Goal: Task Accomplishment & Management: Manage account settings

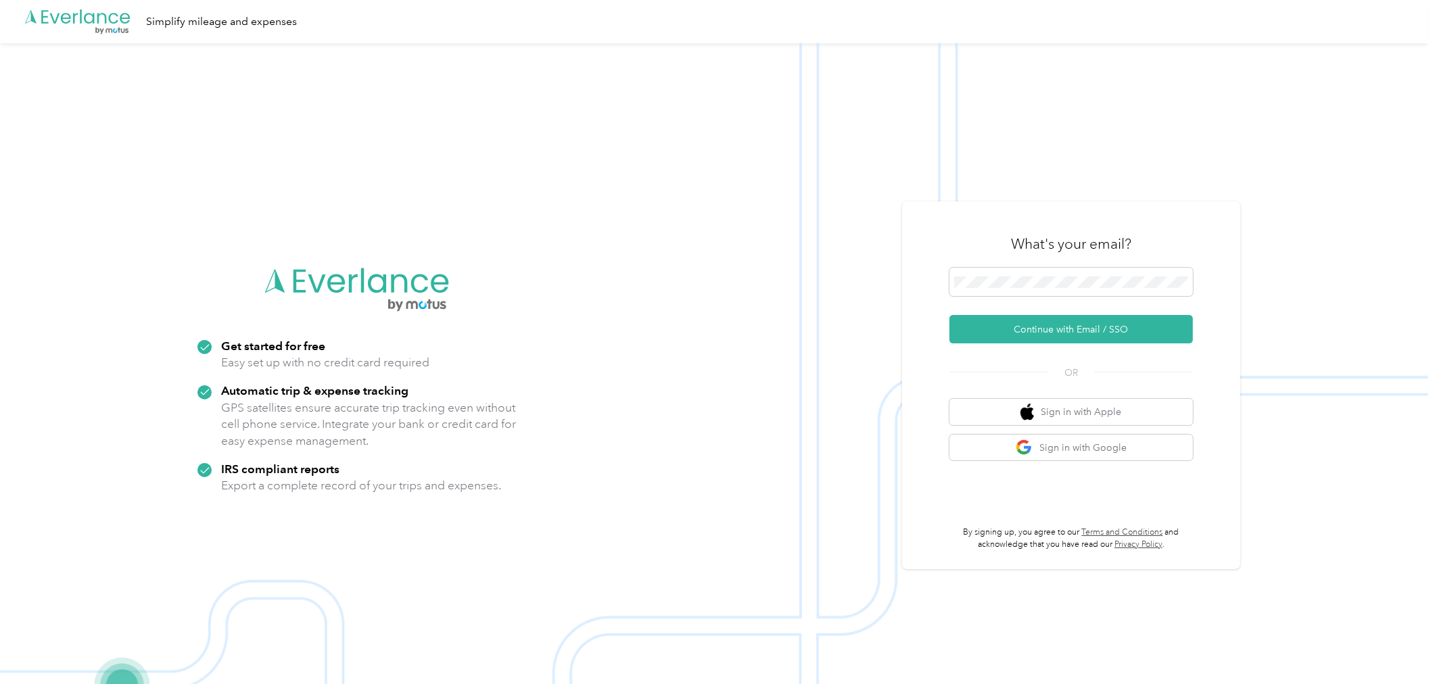
click at [747, 352] on div "What's your email? Continue with Email / SSO OR Sign in with Apple Sign in with…" at bounding box center [1071, 386] width 338 height 368
click at [747, 328] on button "Continue with Email / SSO" at bounding box center [1070, 329] width 243 height 28
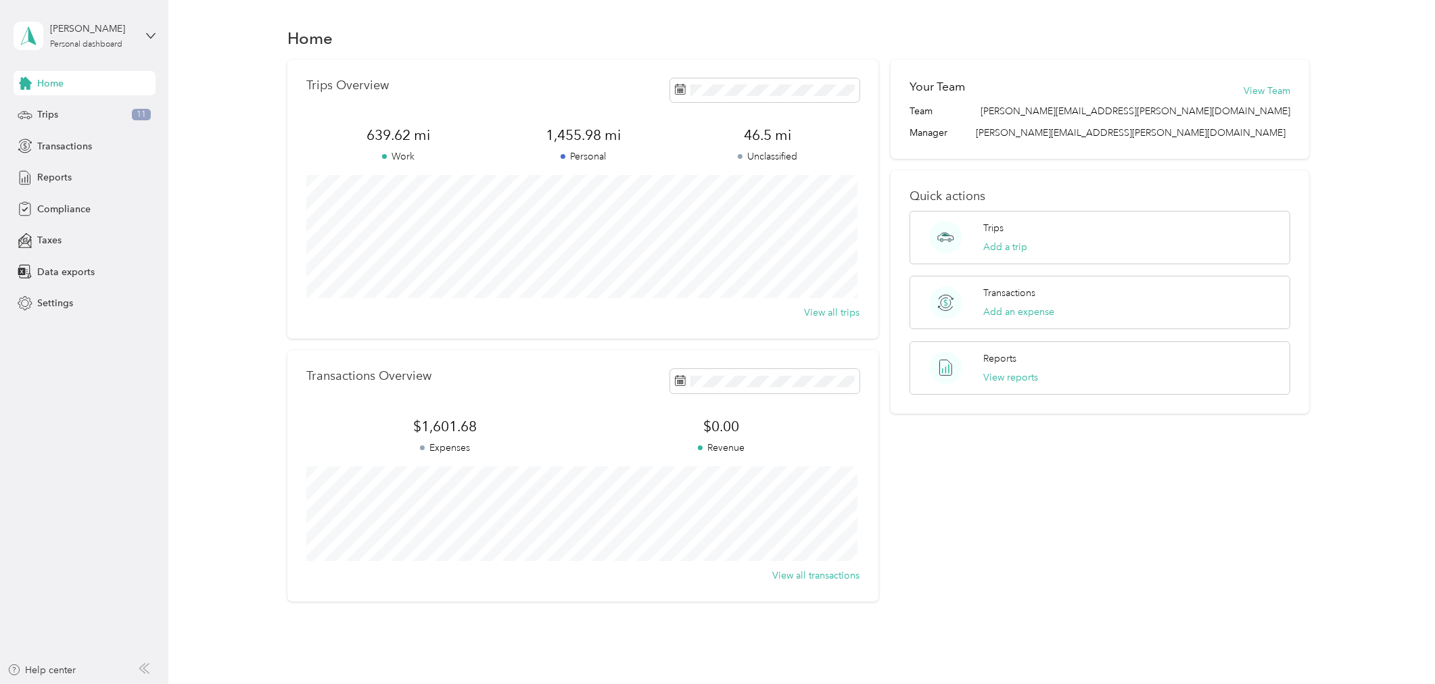
click at [172, 428] on div "Home Trips Overview 639.62 mi Work 1,455.98 mi Personal 46.5 mi Unclassified Vi…" at bounding box center [798, 337] width 1260 height 675
click at [80, 117] on div "Trips 11" at bounding box center [85, 115] width 142 height 24
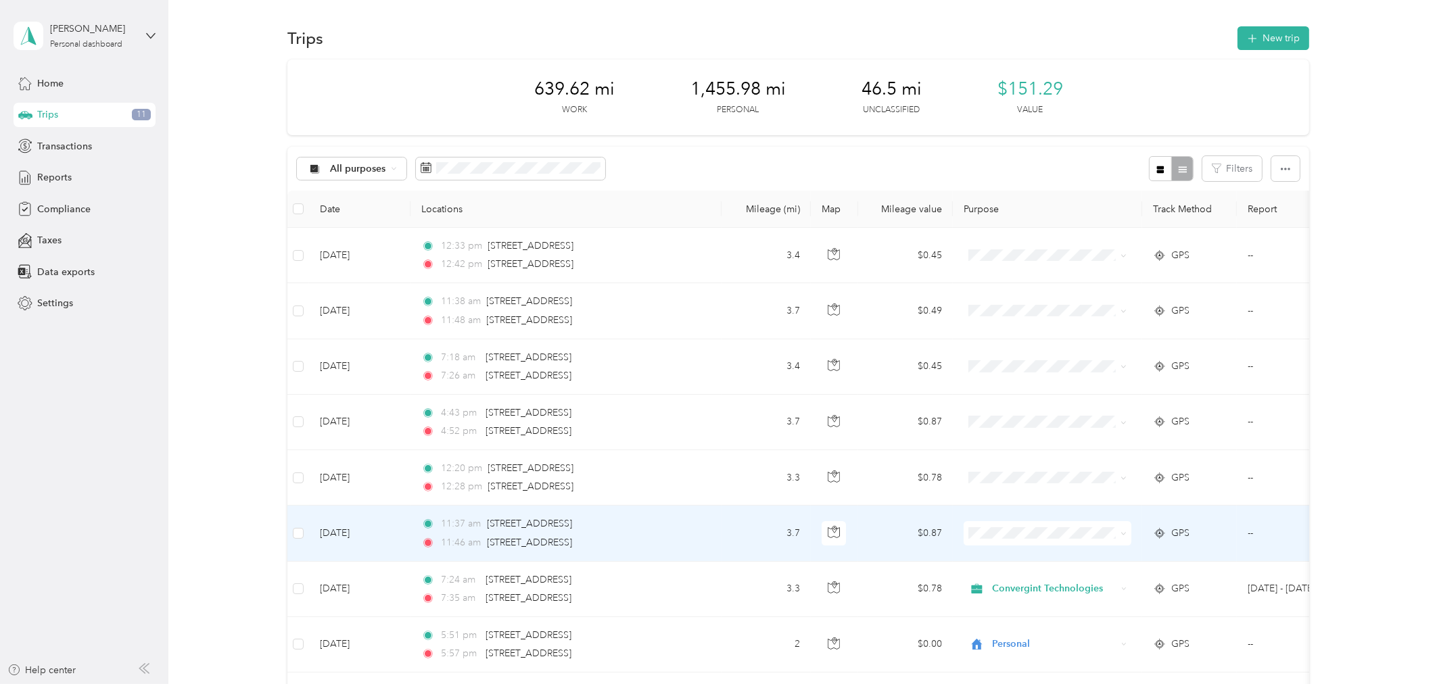
click at [1001, 586] on li "Personal" at bounding box center [1048, 578] width 168 height 24
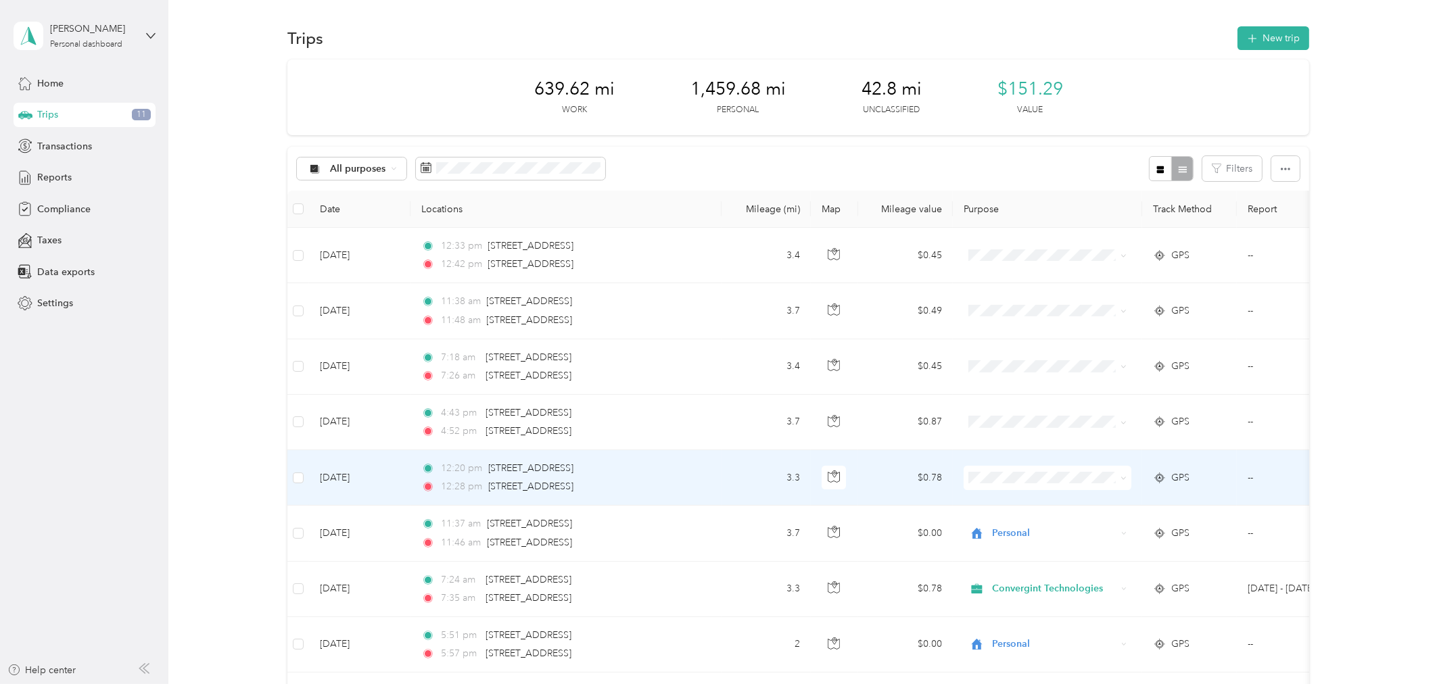
click at [1001, 528] on li "Personal" at bounding box center [1048, 520] width 168 height 24
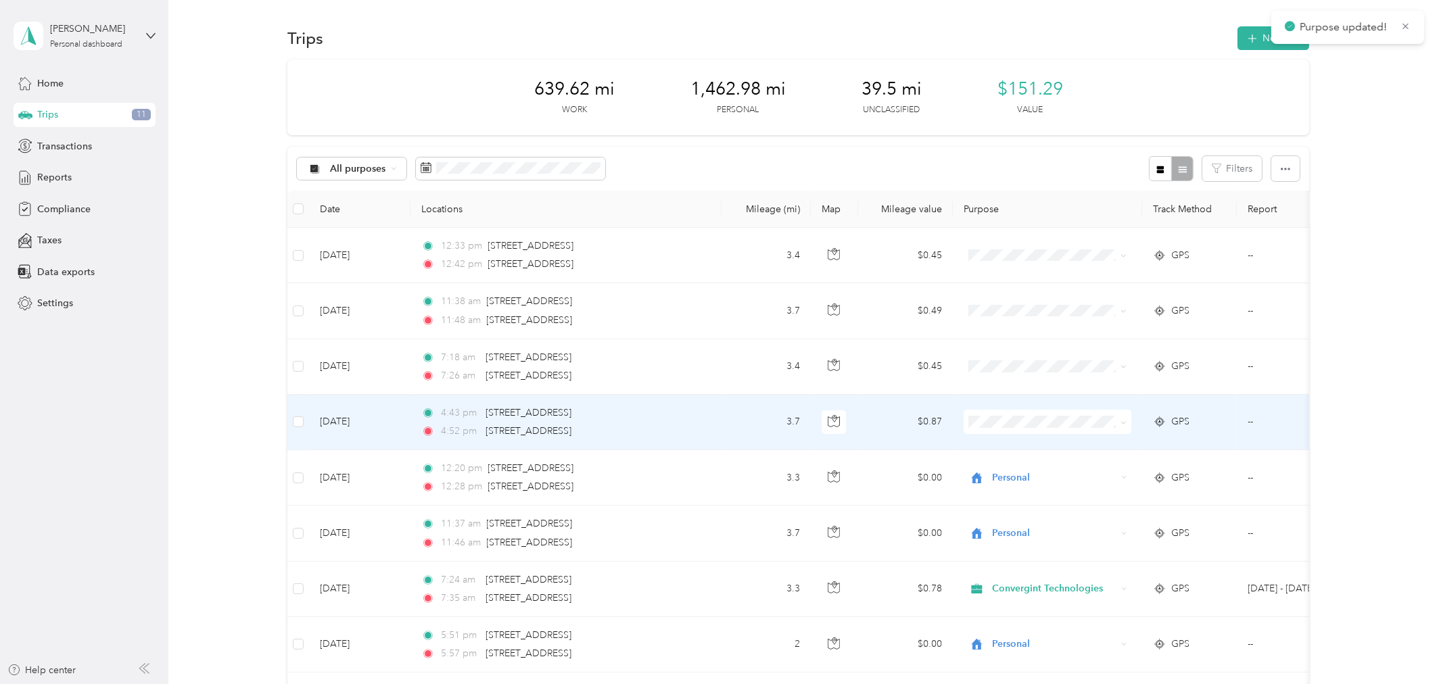
click at [992, 449] on li "Convergint Technologies" at bounding box center [1048, 441] width 168 height 24
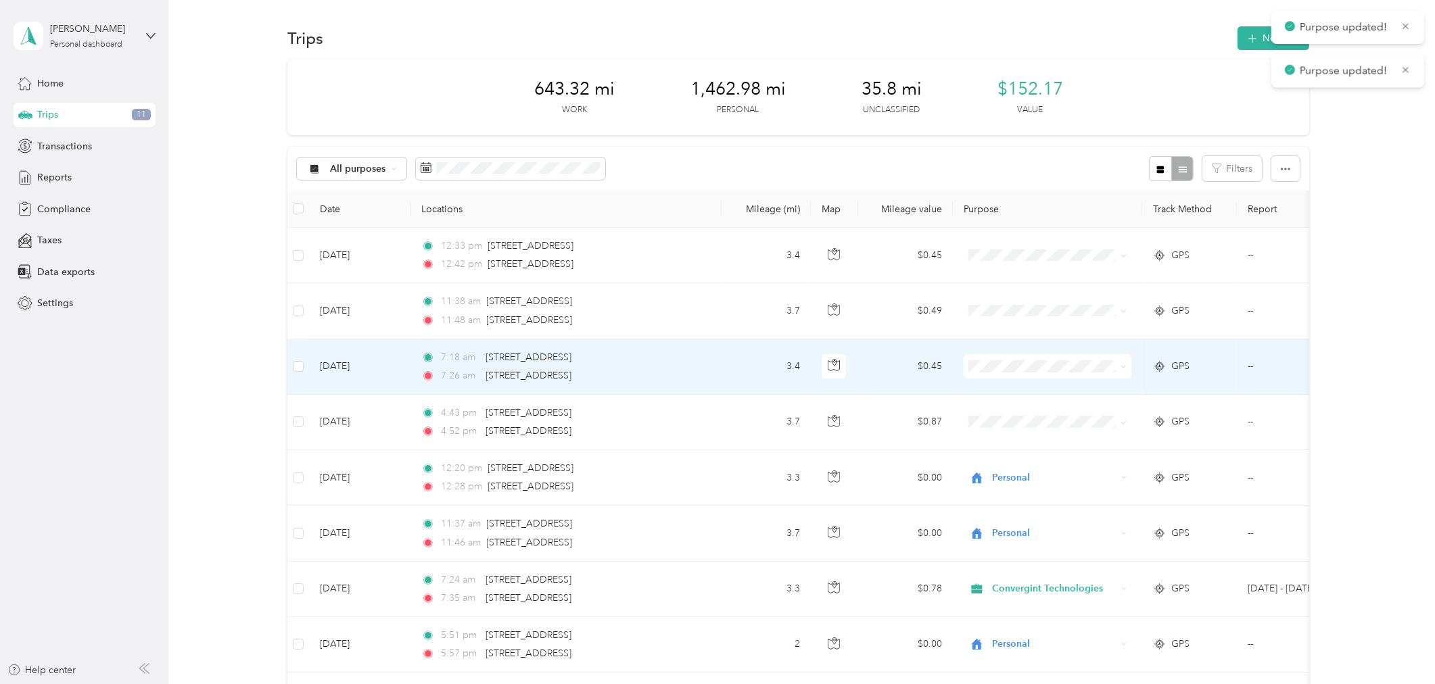
click at [988, 373] on span at bounding box center [1048, 366] width 168 height 24
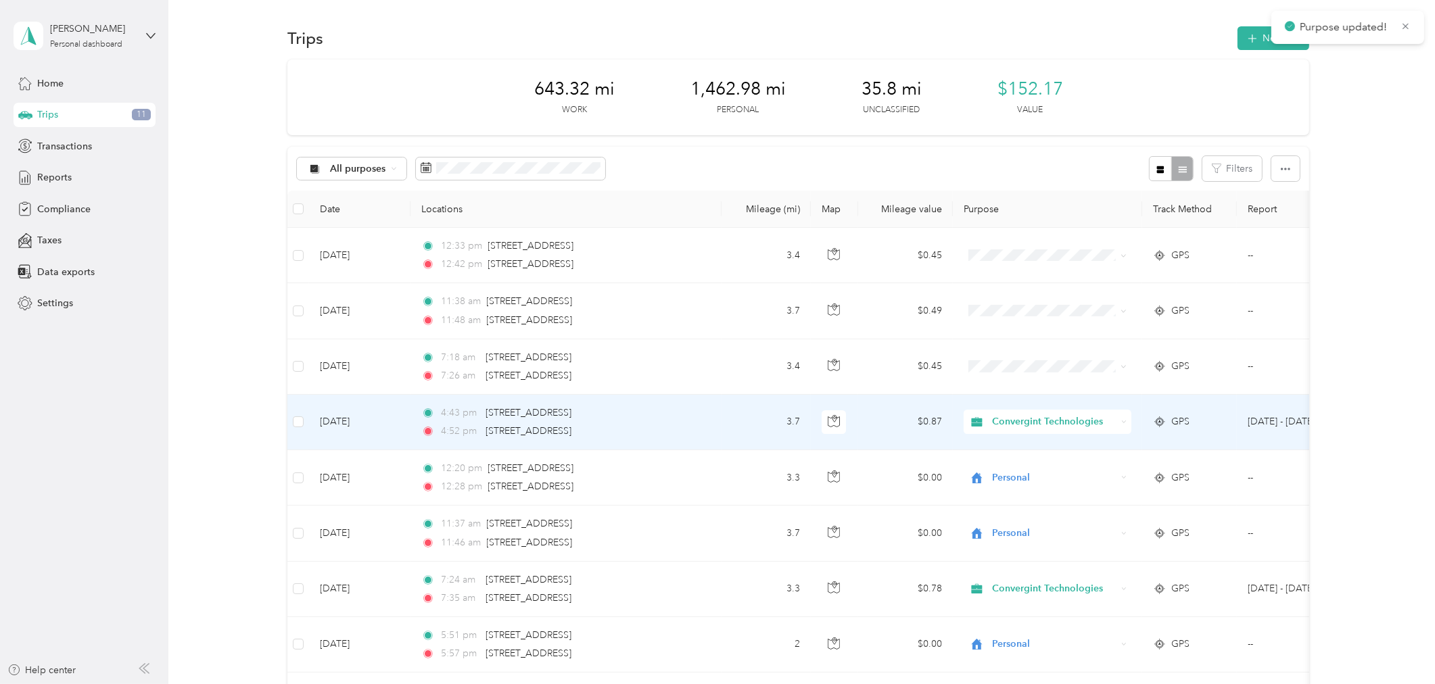
click at [995, 419] on span "Convergint Technologies" at bounding box center [1055, 422] width 124 height 15
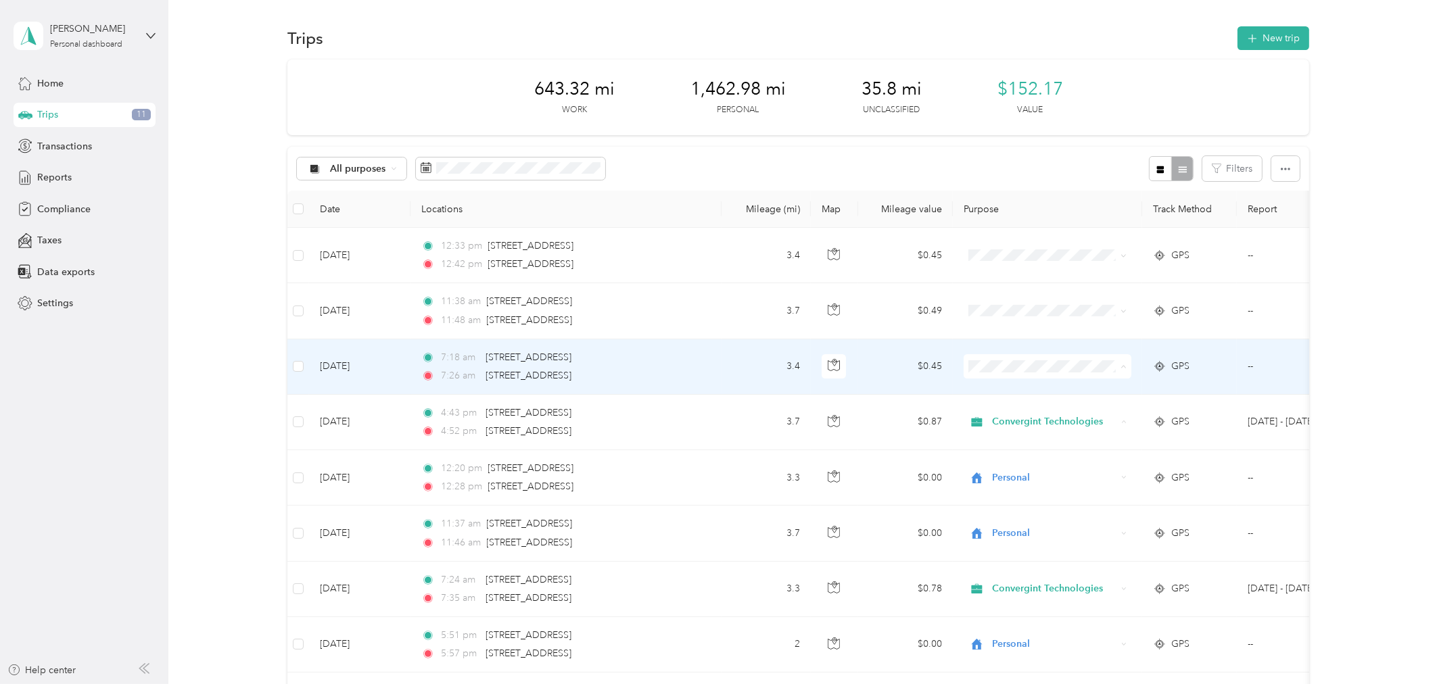
click at [1002, 392] on span "Convergint Technologies" at bounding box center [1059, 392] width 125 height 14
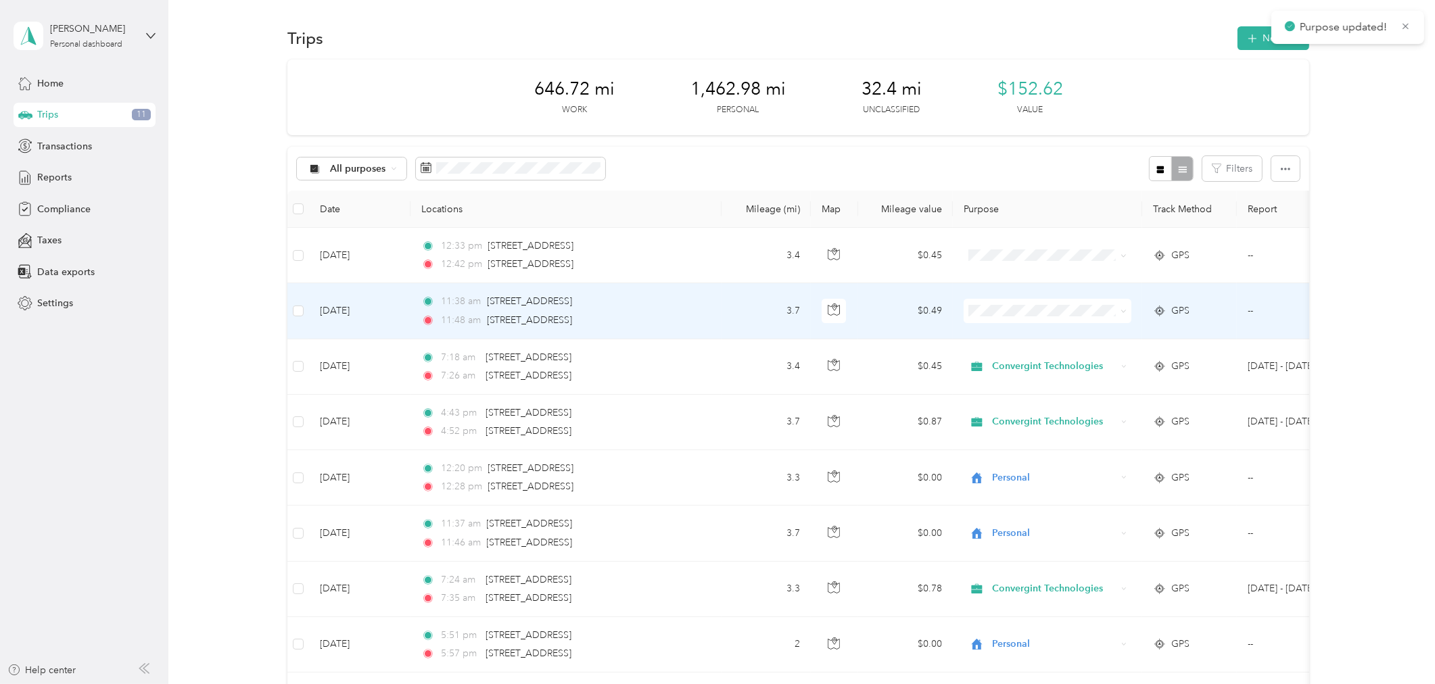
click at [1005, 360] on span "Personal" at bounding box center [1059, 360] width 125 height 14
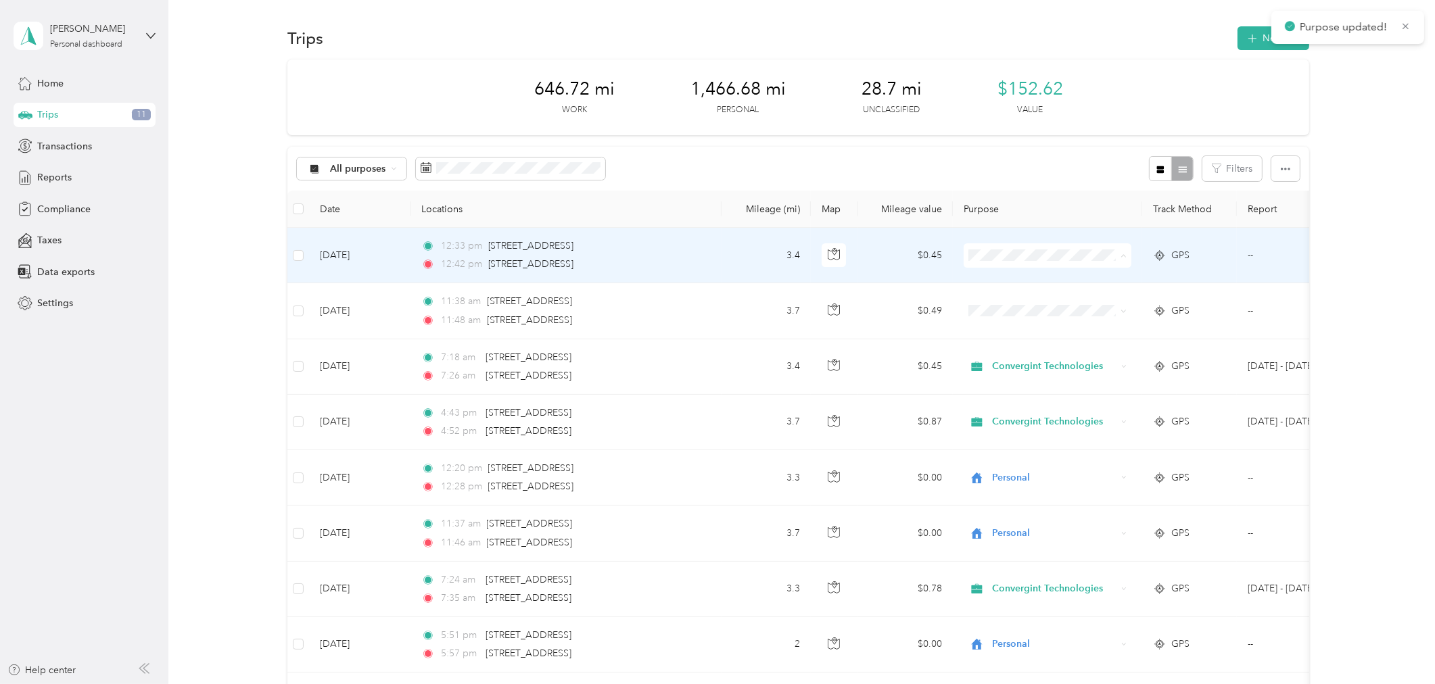
click at [1008, 306] on span "Personal" at bounding box center [1059, 305] width 125 height 14
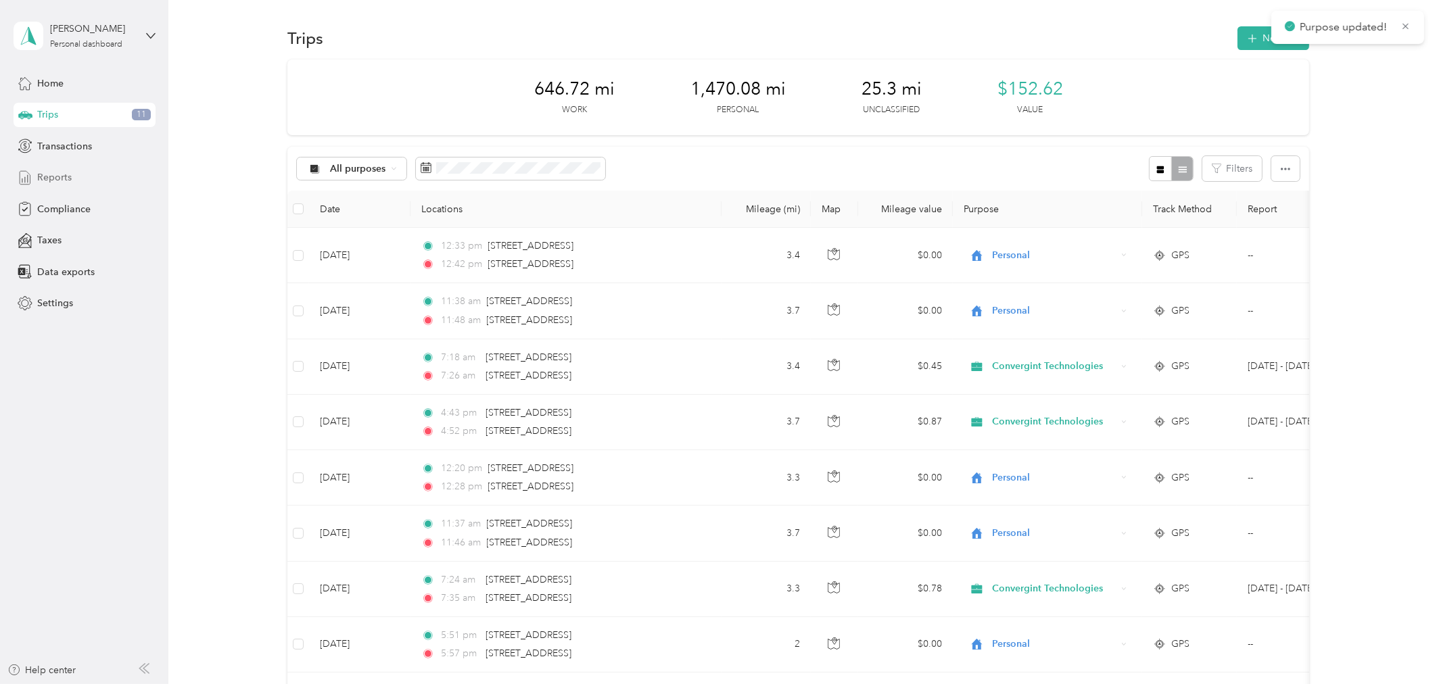
click at [54, 176] on span "Reports" at bounding box center [54, 177] width 34 height 14
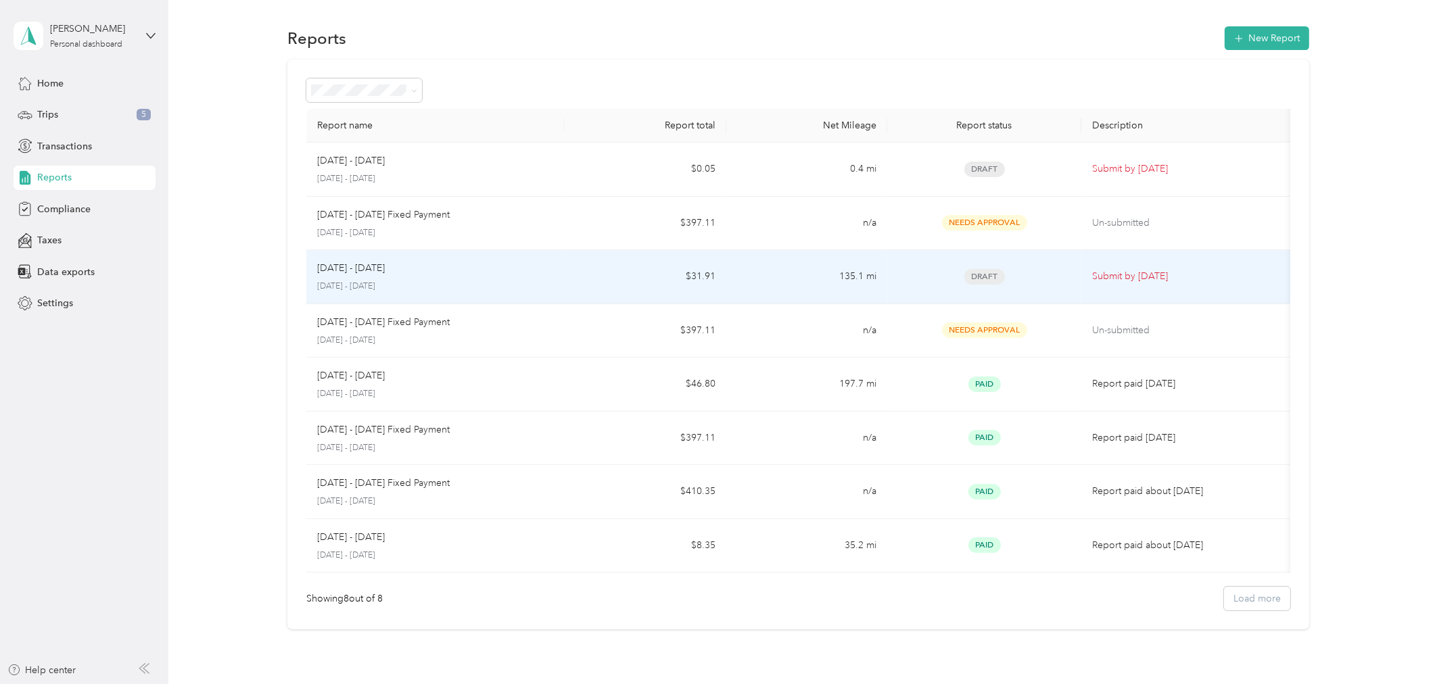
click at [1125, 275] on p "Submit by [DATE]" at bounding box center [1188, 276] width 193 height 15
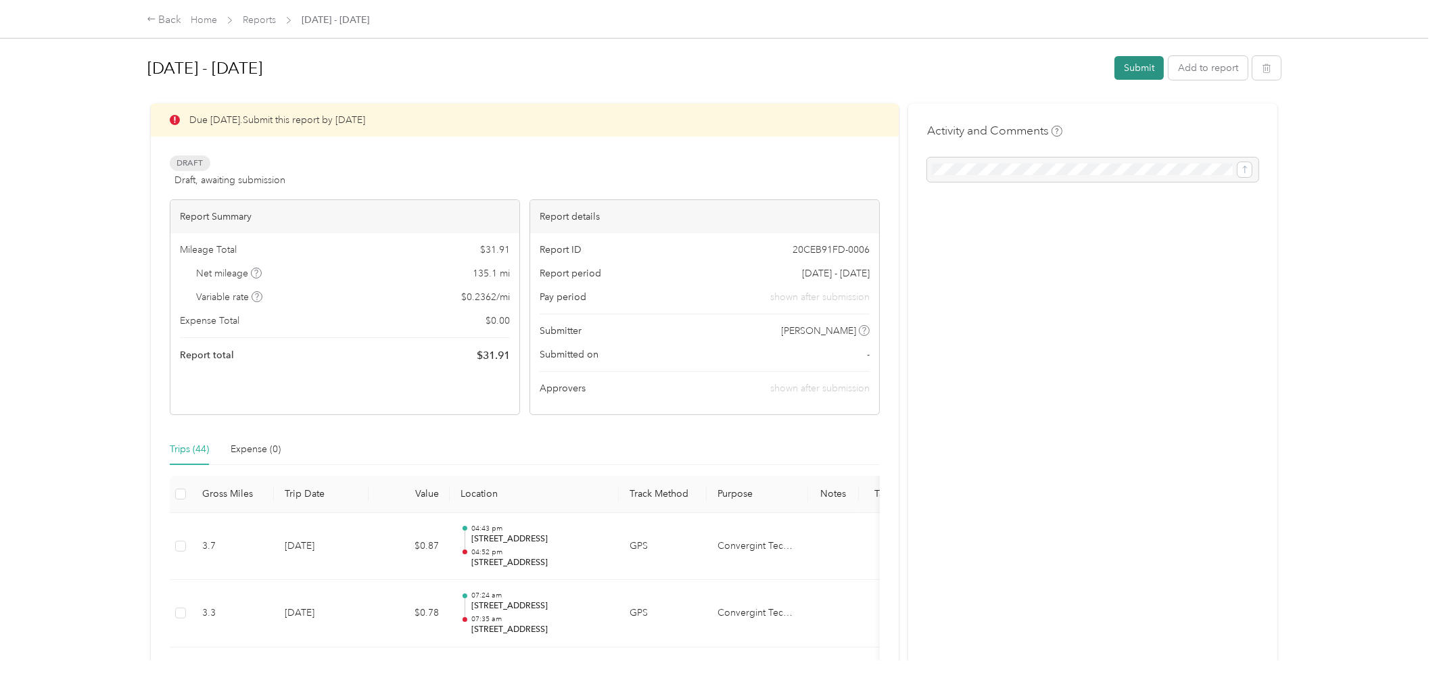
click at [1126, 71] on button "Submit" at bounding box center [1138, 68] width 49 height 24
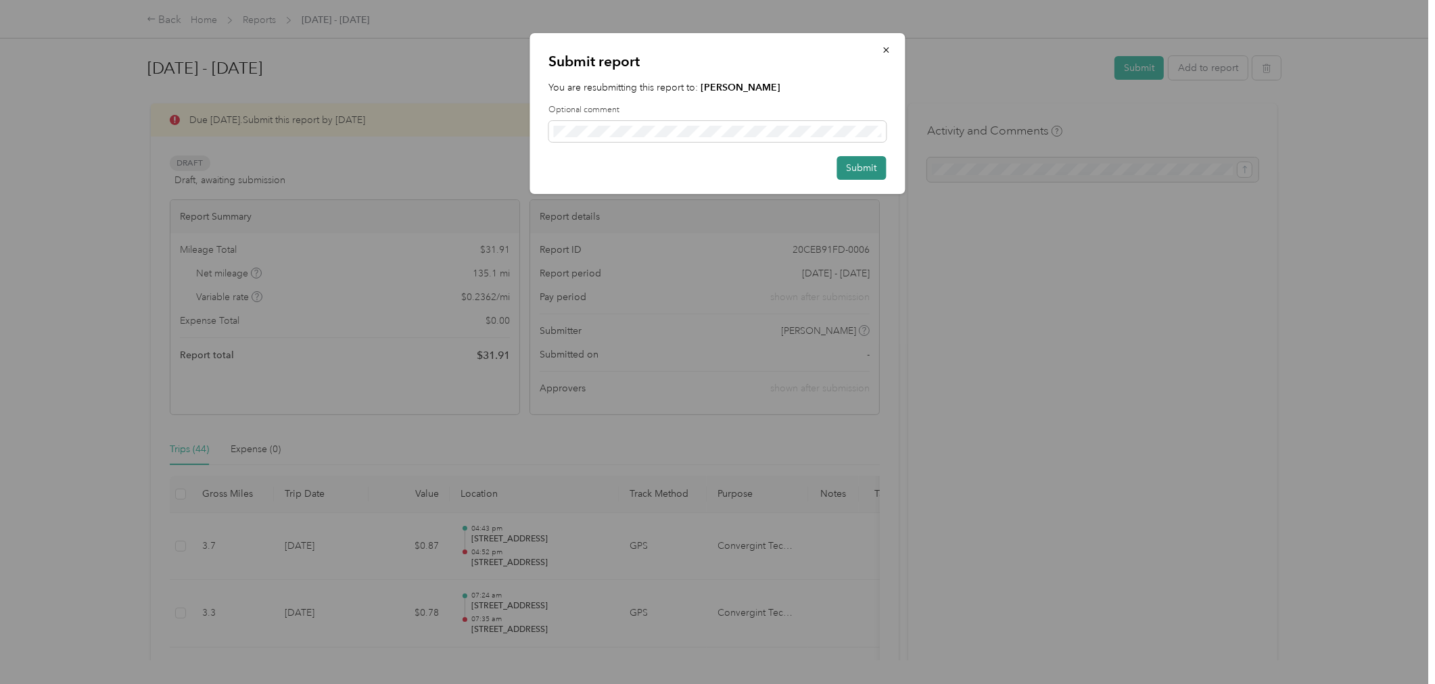
click at [854, 165] on button "Submit" at bounding box center [861, 168] width 49 height 24
